Goal: Information Seeking & Learning: Get advice/opinions

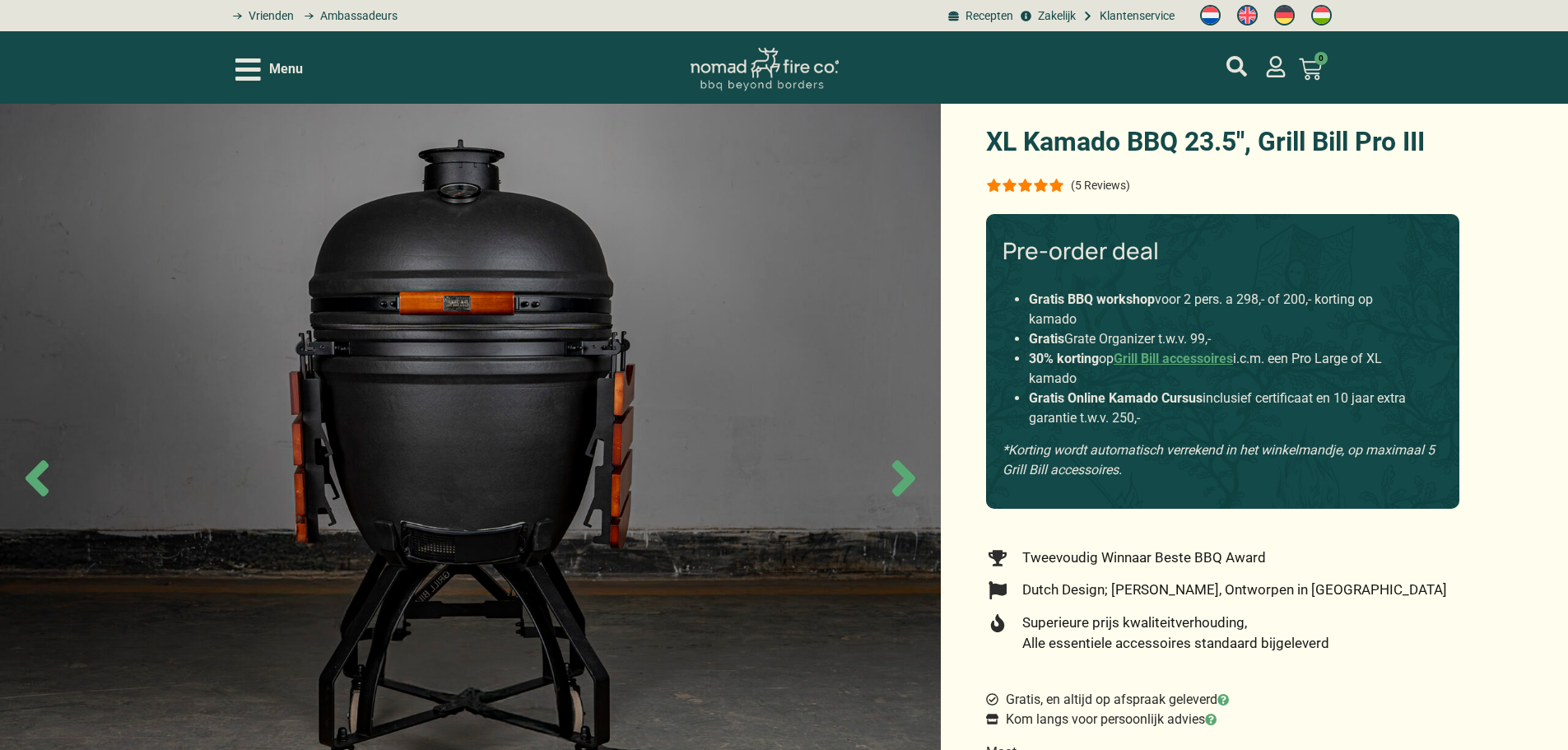
click at [1109, 175] on div "(5 Reviews)" at bounding box center [1223, 185] width 473 height 19
click at [1105, 188] on p "(5 Reviews)" at bounding box center [1100, 185] width 59 height 13
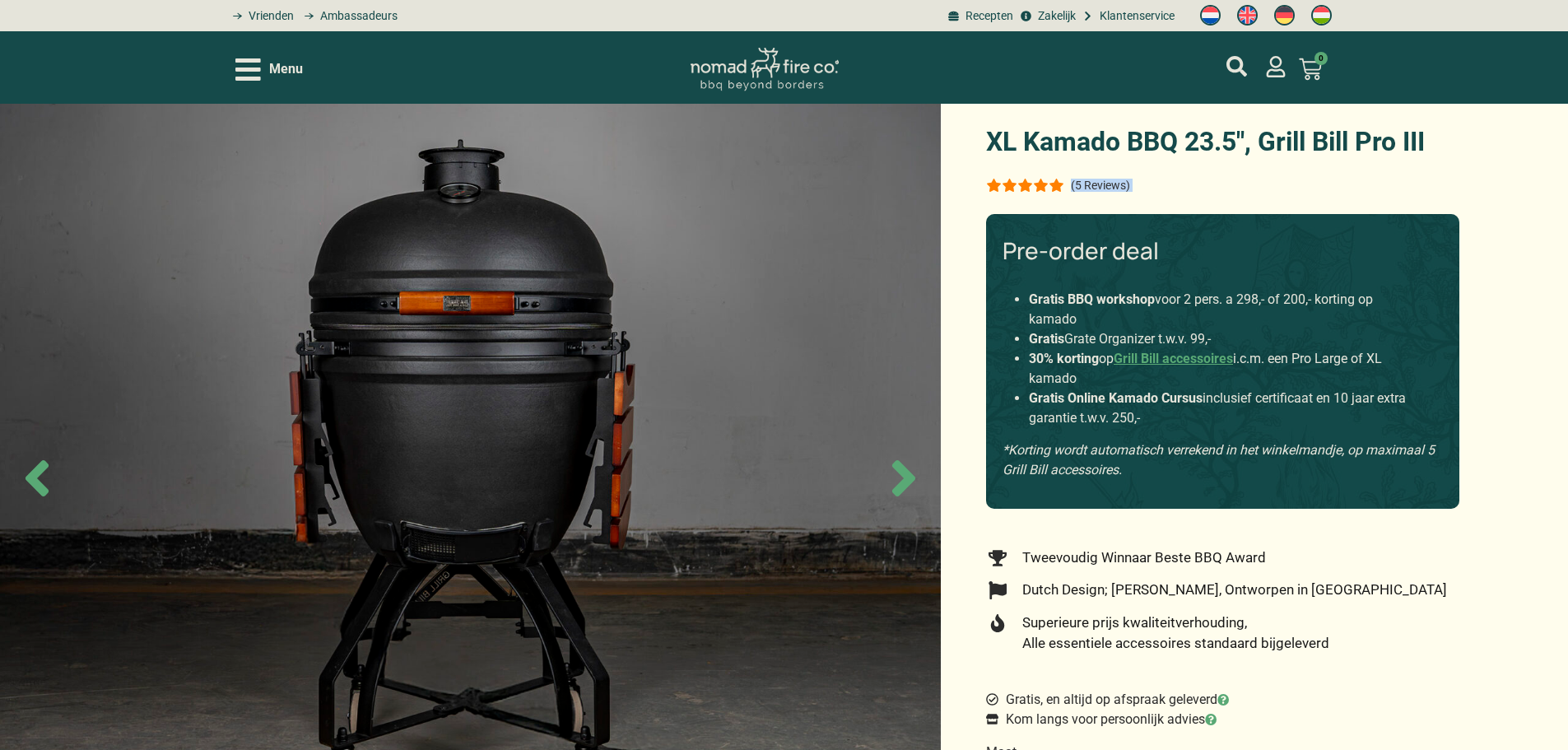
click at [1162, 180] on div "(5 Reviews)" at bounding box center [1223, 185] width 473 height 19
click at [1087, 189] on p "(5 Reviews)" at bounding box center [1100, 185] width 59 height 13
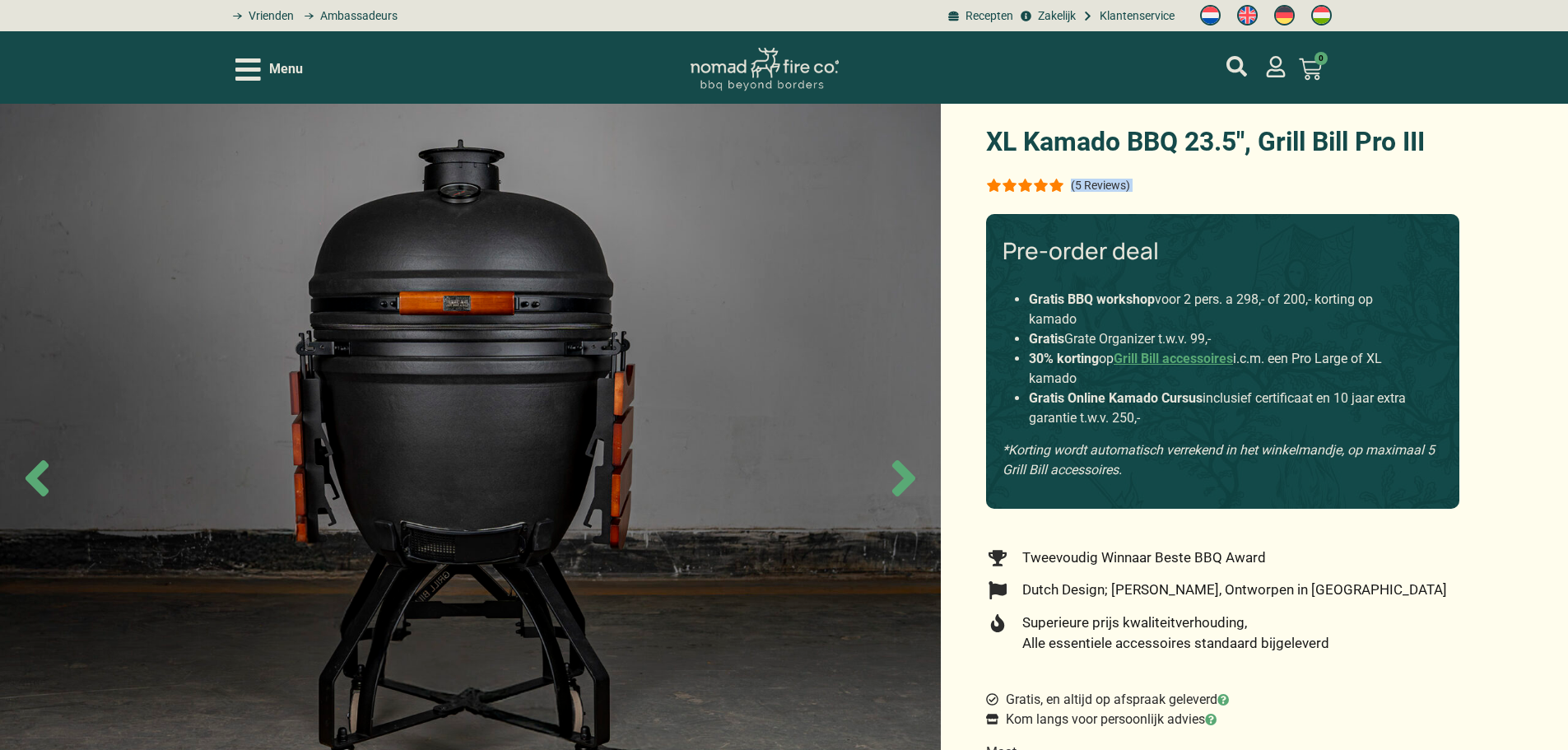
click at [1134, 185] on div "(5 Reviews)" at bounding box center [1223, 185] width 473 height 19
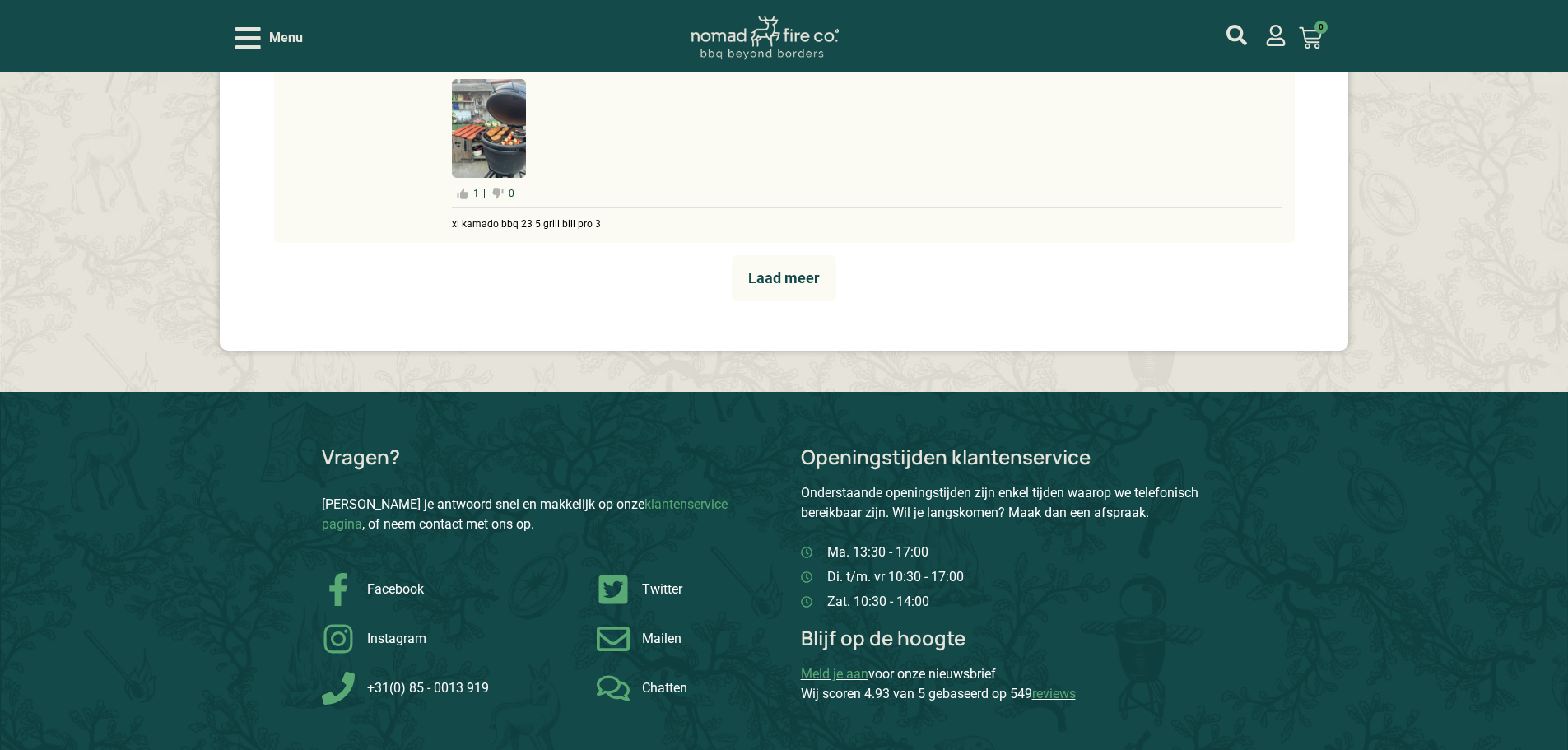
scroll to position [10206, 0]
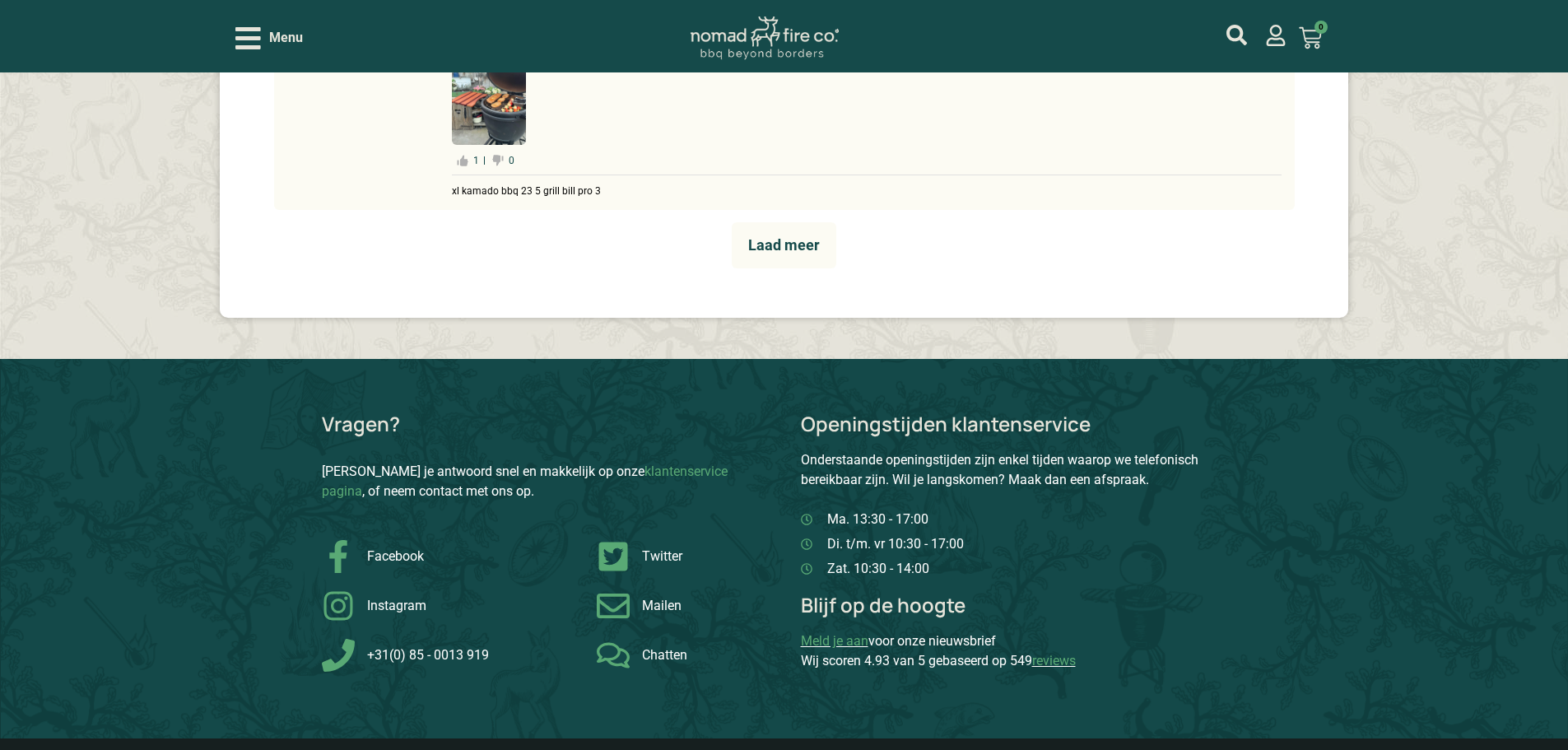
click at [795, 253] on span "Laad meer" at bounding box center [784, 245] width 72 height 18
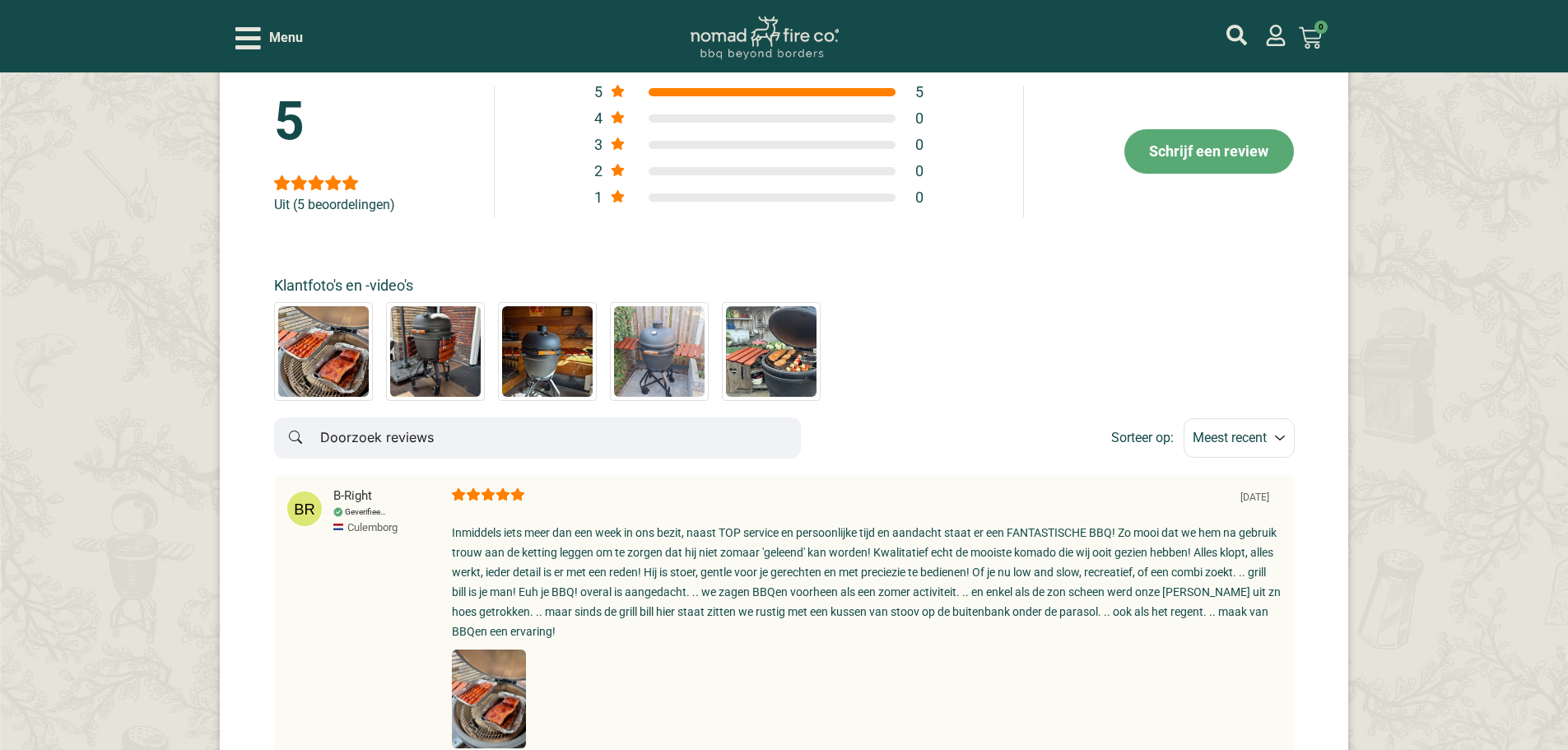
scroll to position [8559, 0]
